Goal: Task Accomplishment & Management: Manage account settings

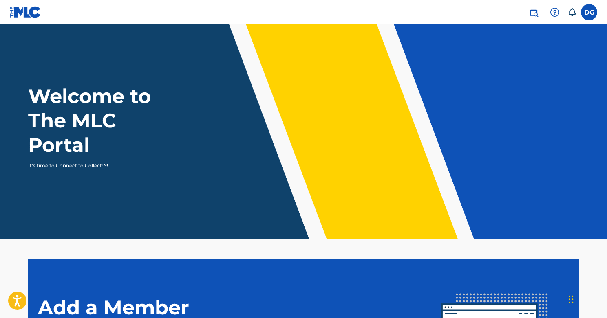
click at [588, 13] on label at bounding box center [589, 12] width 16 height 16
click at [589, 12] on input "DG [PERSON_NAME] [EMAIL_ADDRESS][DOMAIN_NAME] Notification Preferences Profile …" at bounding box center [589, 12] width 0 height 0
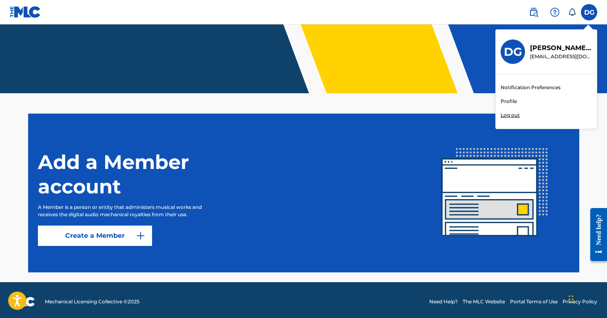
click at [507, 113] on p "Log out" at bounding box center [509, 115] width 19 height 7
click at [589, 12] on input "DG [PERSON_NAME] [EMAIL_ADDRESS][DOMAIN_NAME] Notification Preferences Profile …" at bounding box center [589, 12] width 0 height 0
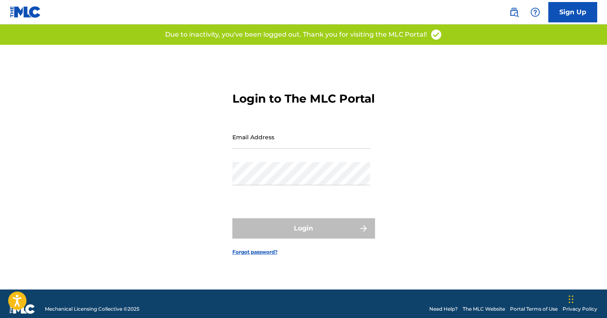
click at [343, 149] on input "Email Address" at bounding box center [301, 136] width 138 height 23
type input "[EMAIL_ADDRESS][DOMAIN_NAME]"
